Goal: Find specific page/section

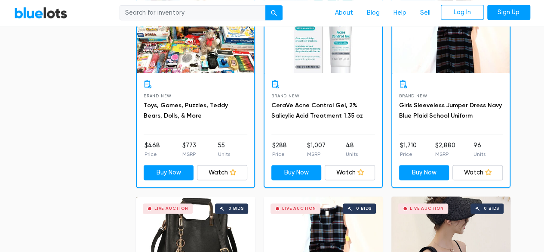
scroll to position [516, 0]
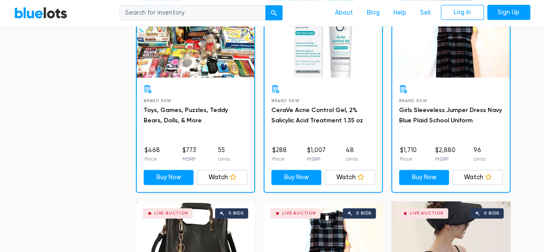
drag, startPoint x: 537, startPoint y: 43, endPoint x: 535, endPoint y: 55, distance: 12.2
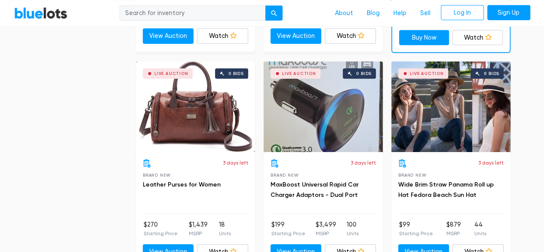
scroll to position [1294, 0]
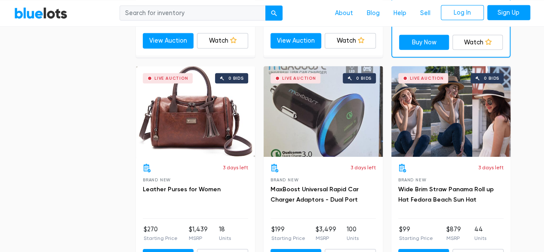
click at [195, 111] on div "Live Auction 0 bids" at bounding box center [195, 111] width 119 height 90
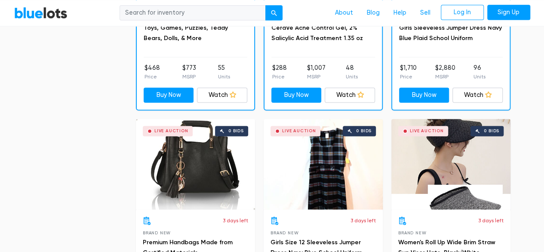
scroll to position [593, 0]
